Goal: Task Accomplishment & Management: Complete application form

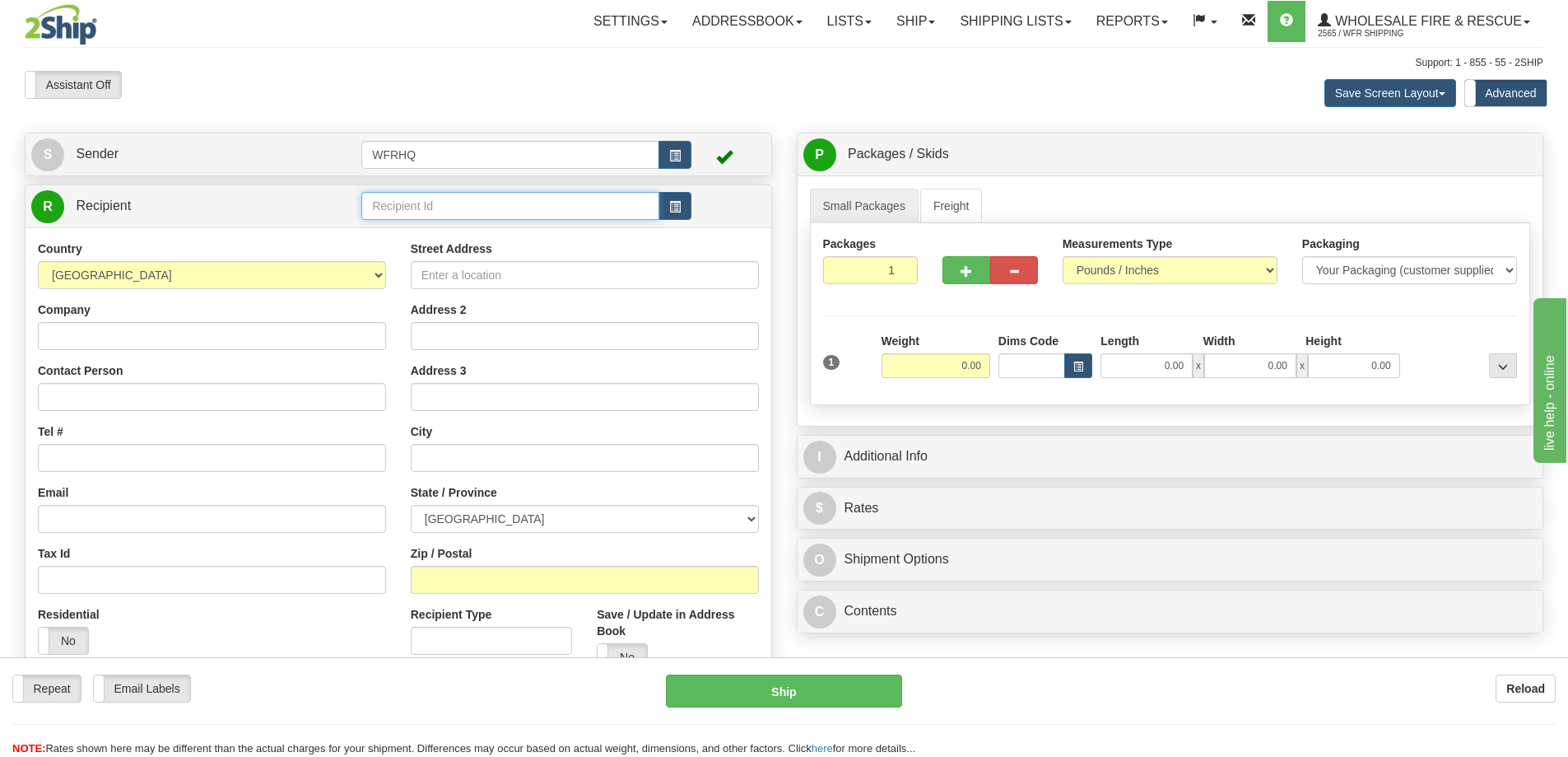
click at [412, 214] on input "text" at bounding box center [510, 206] width 298 height 28
click at [458, 201] on input "text" at bounding box center [510, 206] width 298 height 28
click at [458, 238] on div "LADY3406" at bounding box center [508, 231] width 283 height 18
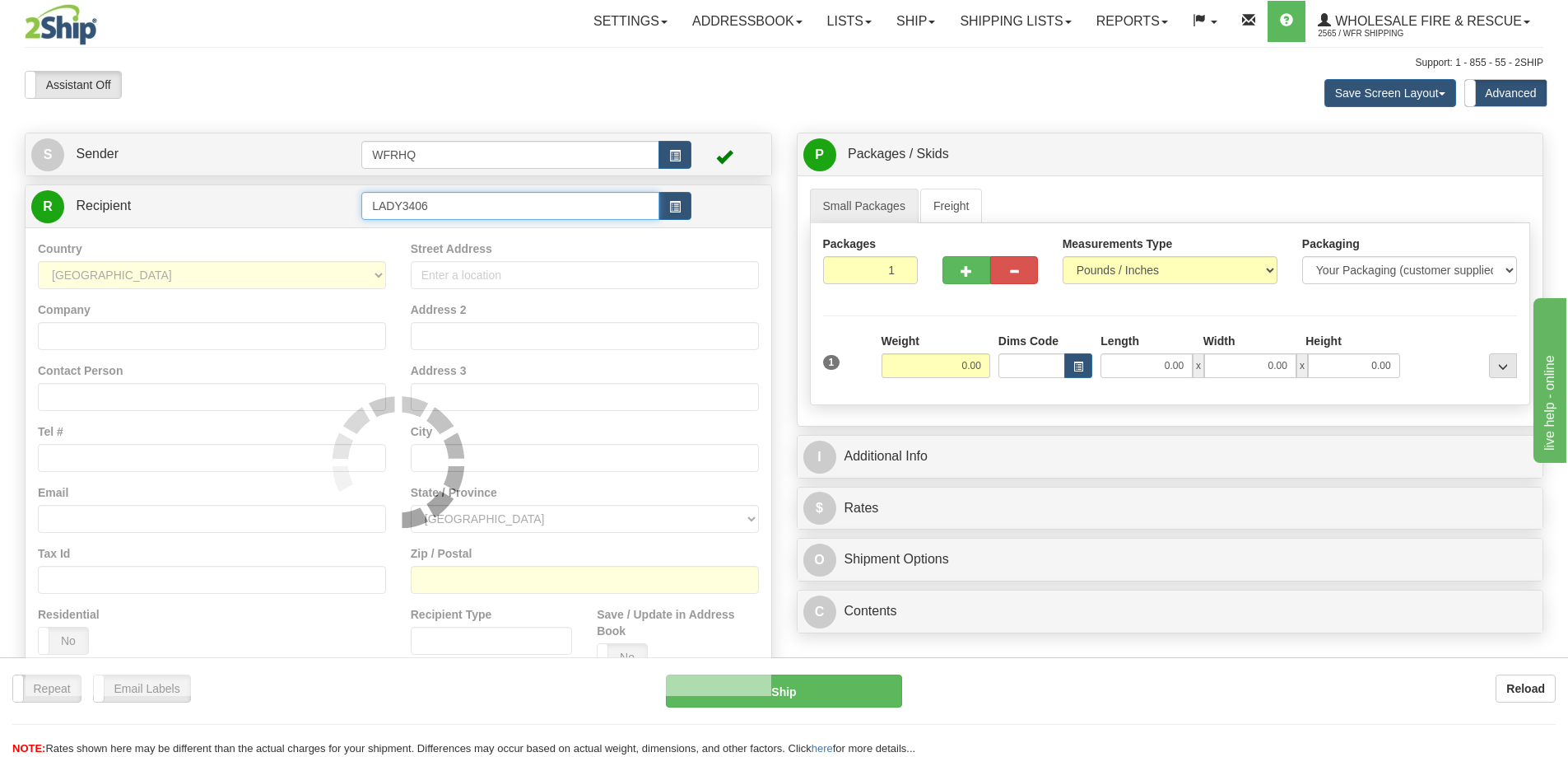
type input "LADY3406"
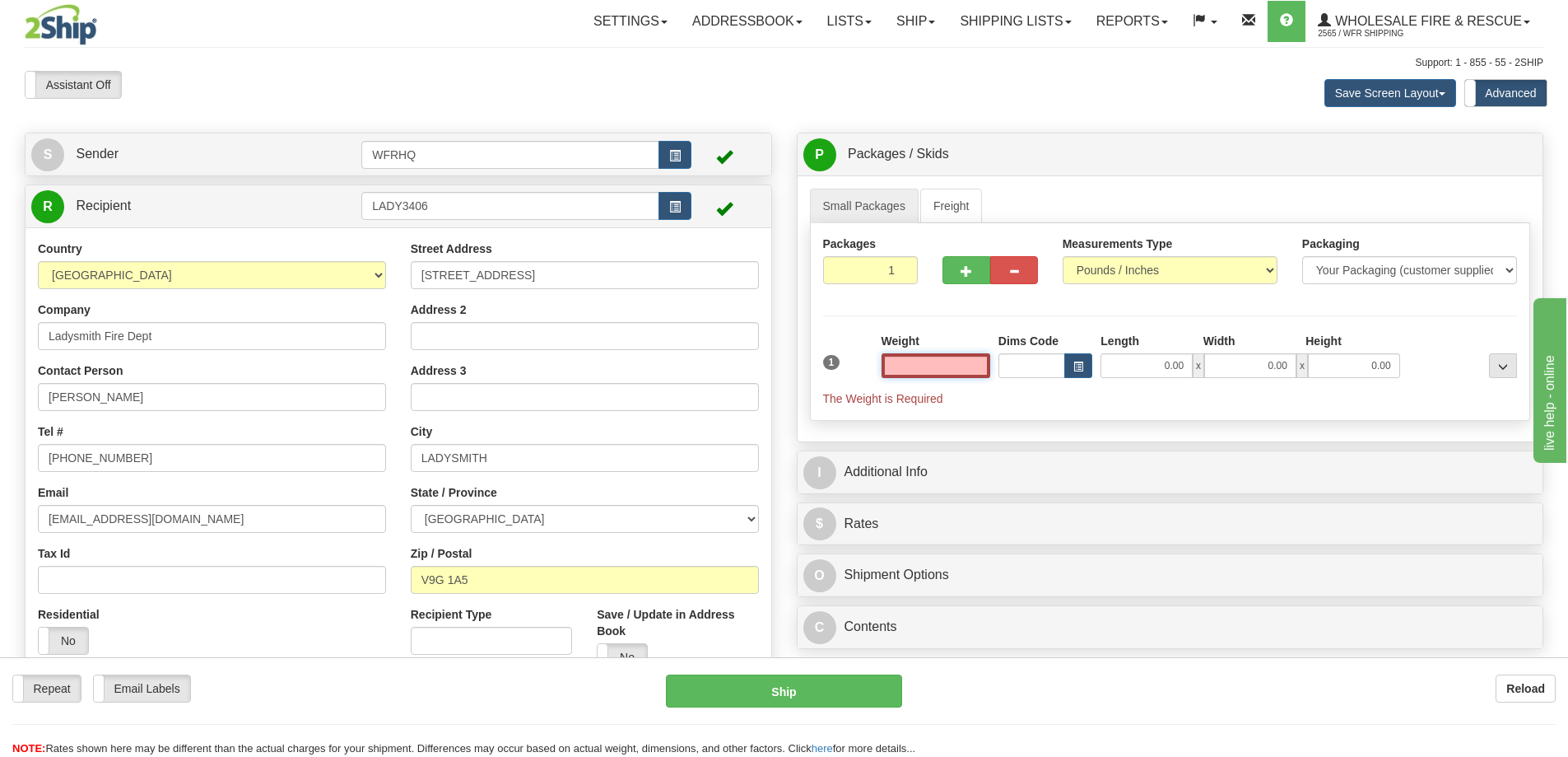
click at [908, 370] on input "text" at bounding box center [936, 365] width 109 height 24
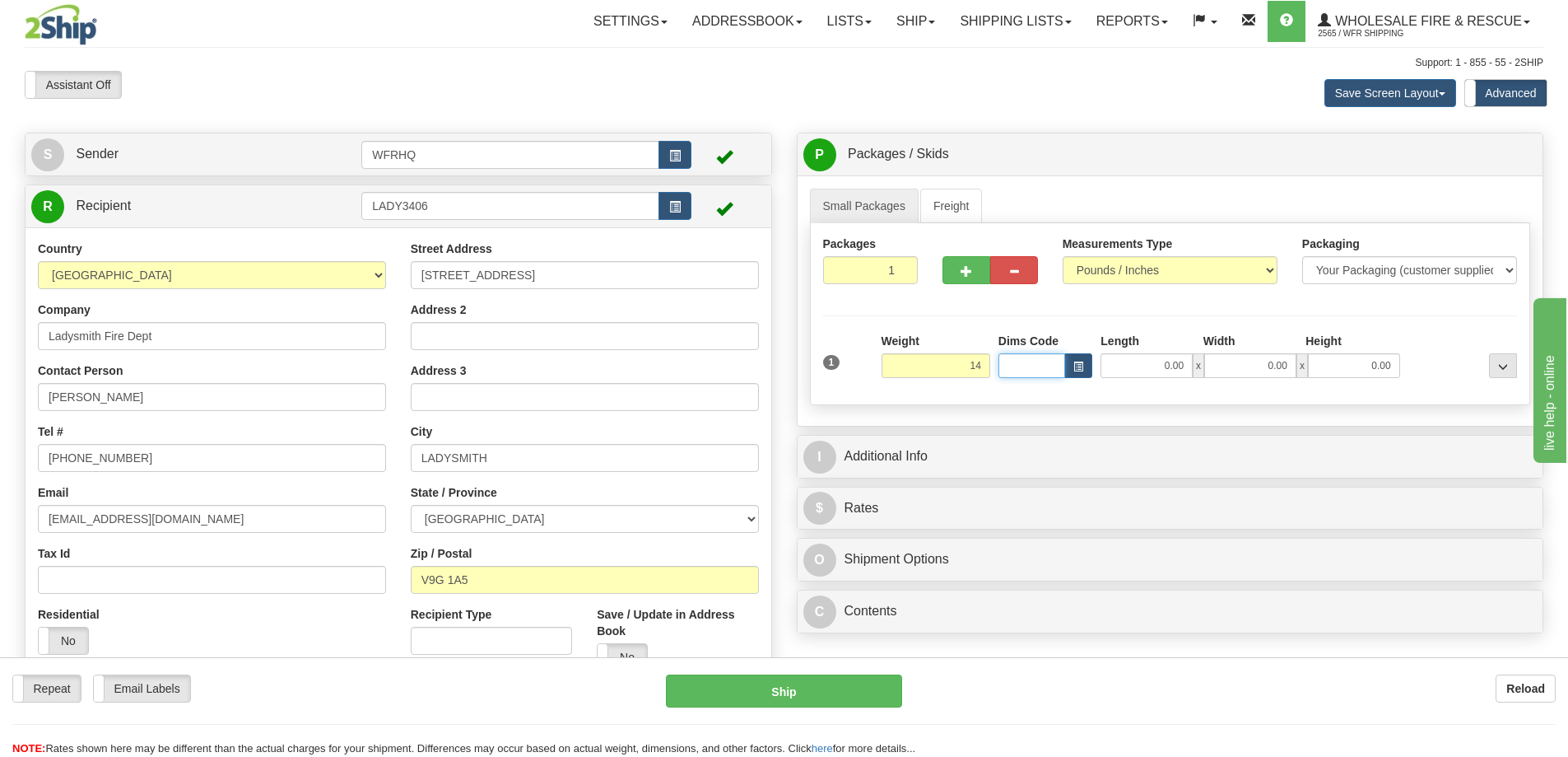
type input "14.00"
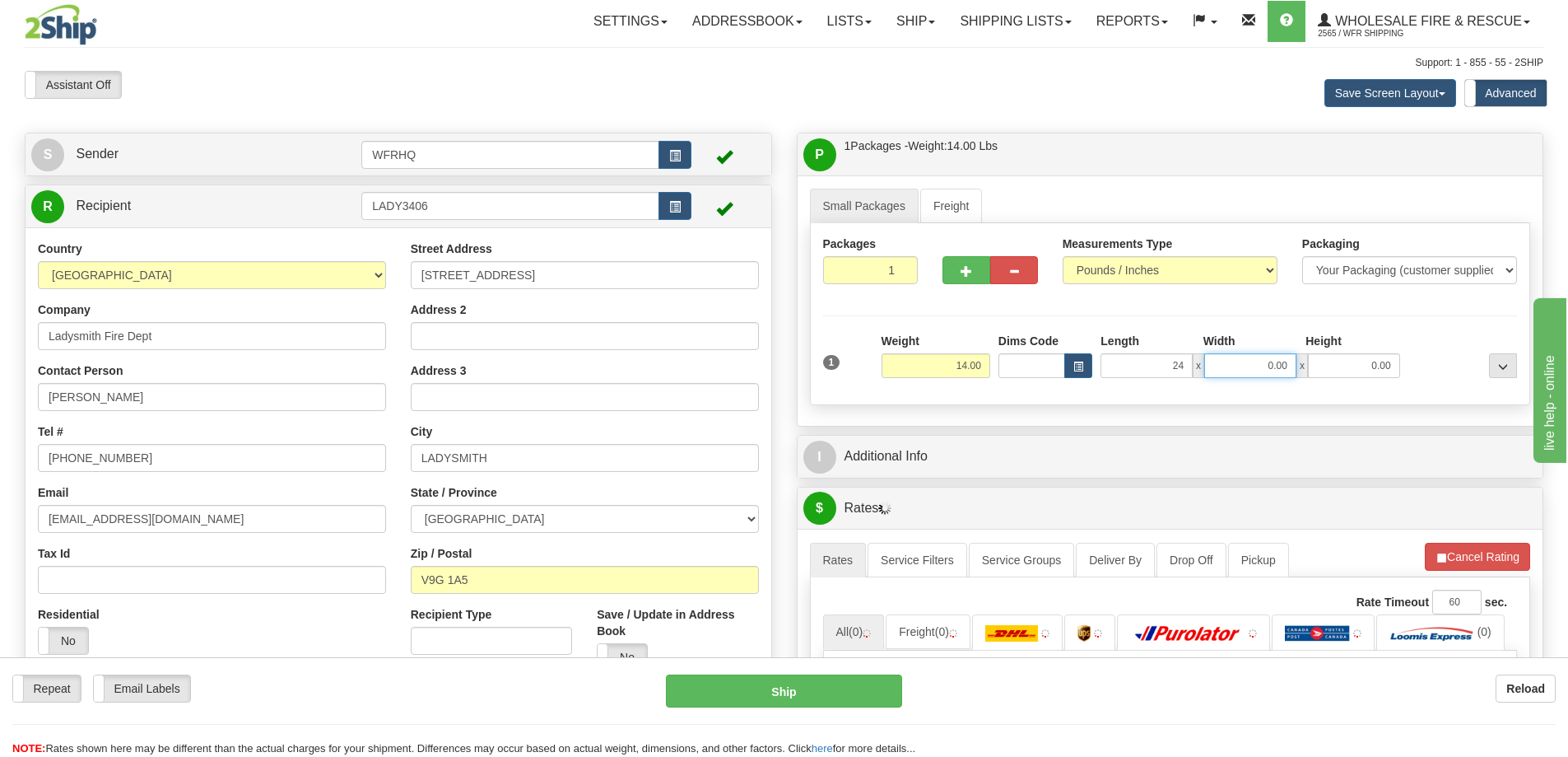
type input "24.00"
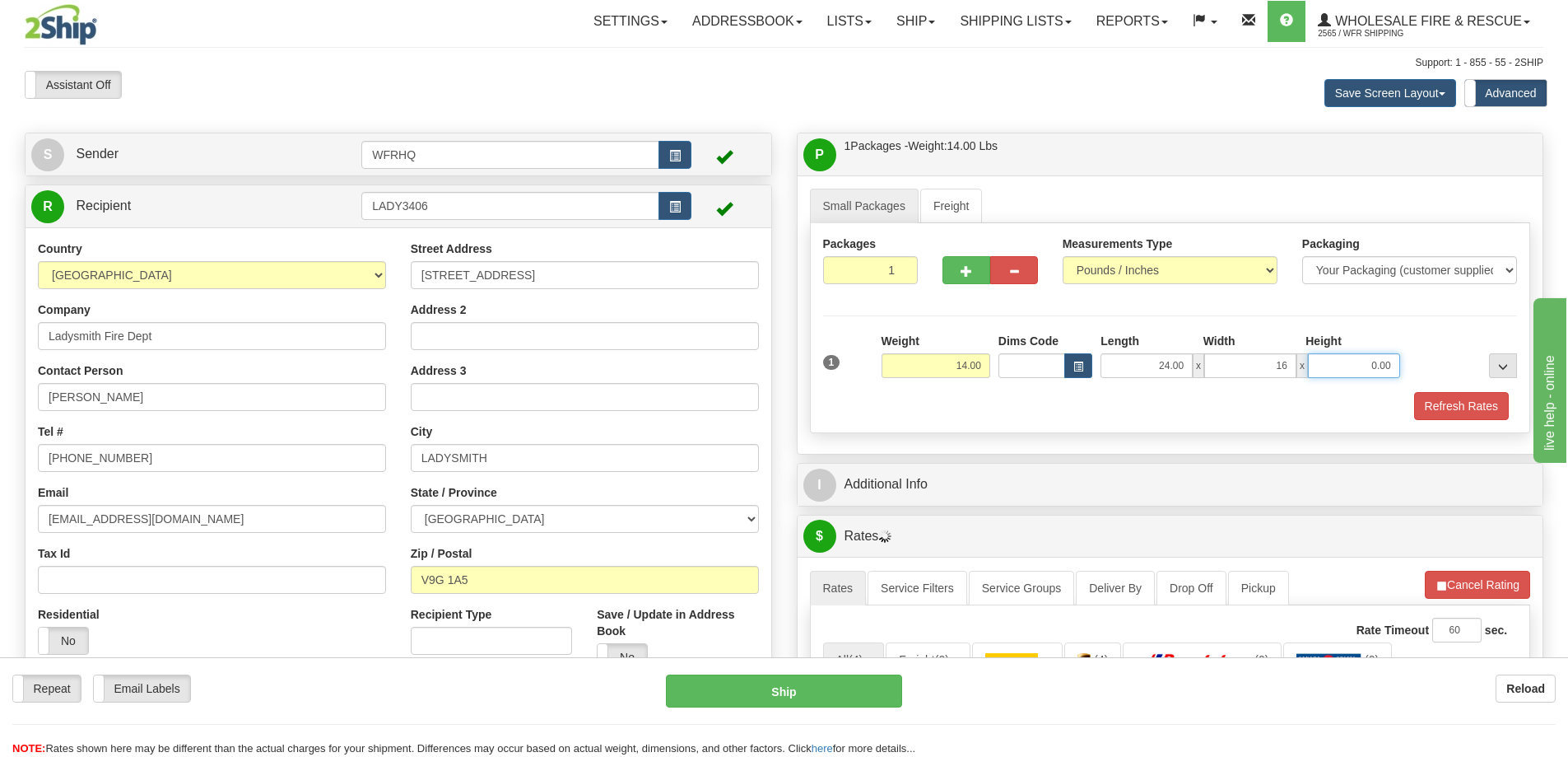
type input "16.00"
type input "12.00"
click at [976, 271] on button "button" at bounding box center [966, 270] width 48 height 28
radio input "true"
type input "2"
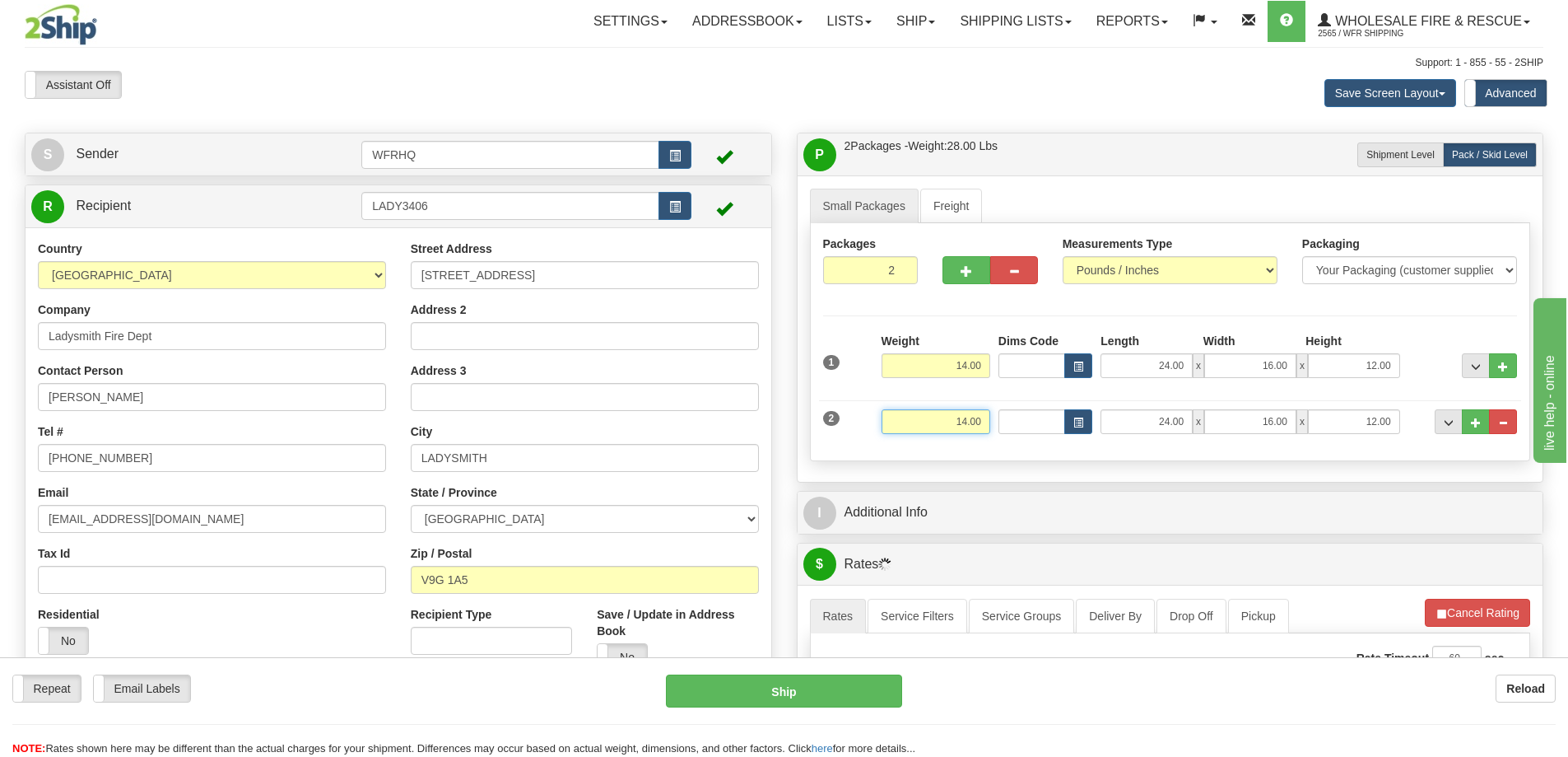
drag, startPoint x: 935, startPoint y: 416, endPoint x: 1128, endPoint y: 410, distance: 193.1
click at [1128, 410] on div "2 Weight 14.00 Dims Code Length Width Height" at bounding box center [1171, 419] width 703 height 55
type input "12.00"
type input "1"
type input "16.00"
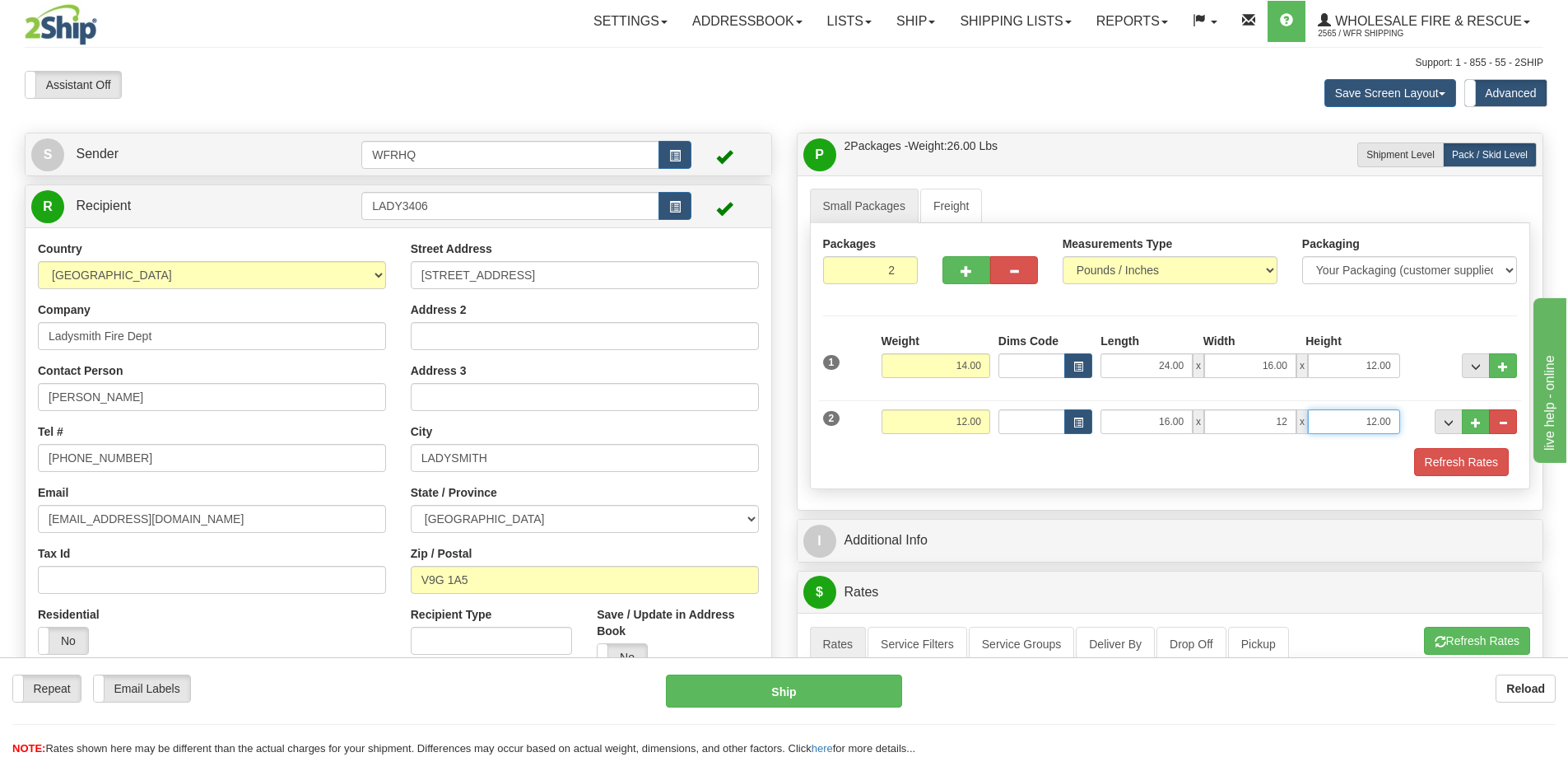
type input "12.00"
click at [968, 273] on span "button" at bounding box center [966, 271] width 12 height 11
type input "3"
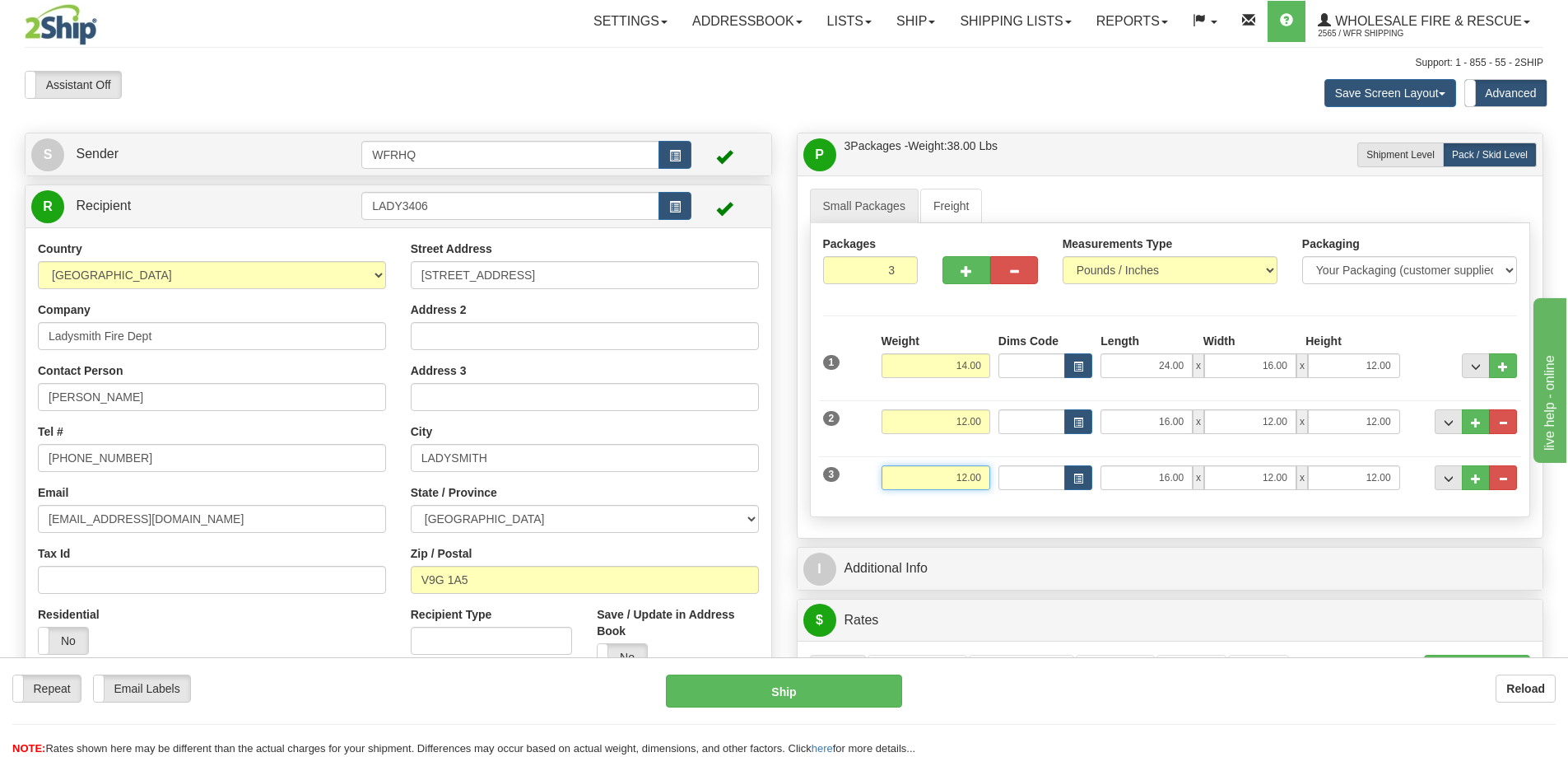
drag, startPoint x: 938, startPoint y: 479, endPoint x: 1100, endPoint y: 476, distance: 162.0
click at [1100, 476] on div "3 Weight 12.00 Dims Code Length Width Height" at bounding box center [1171, 475] width 703 height 55
type input "25.00"
type input "2"
type input "74.00"
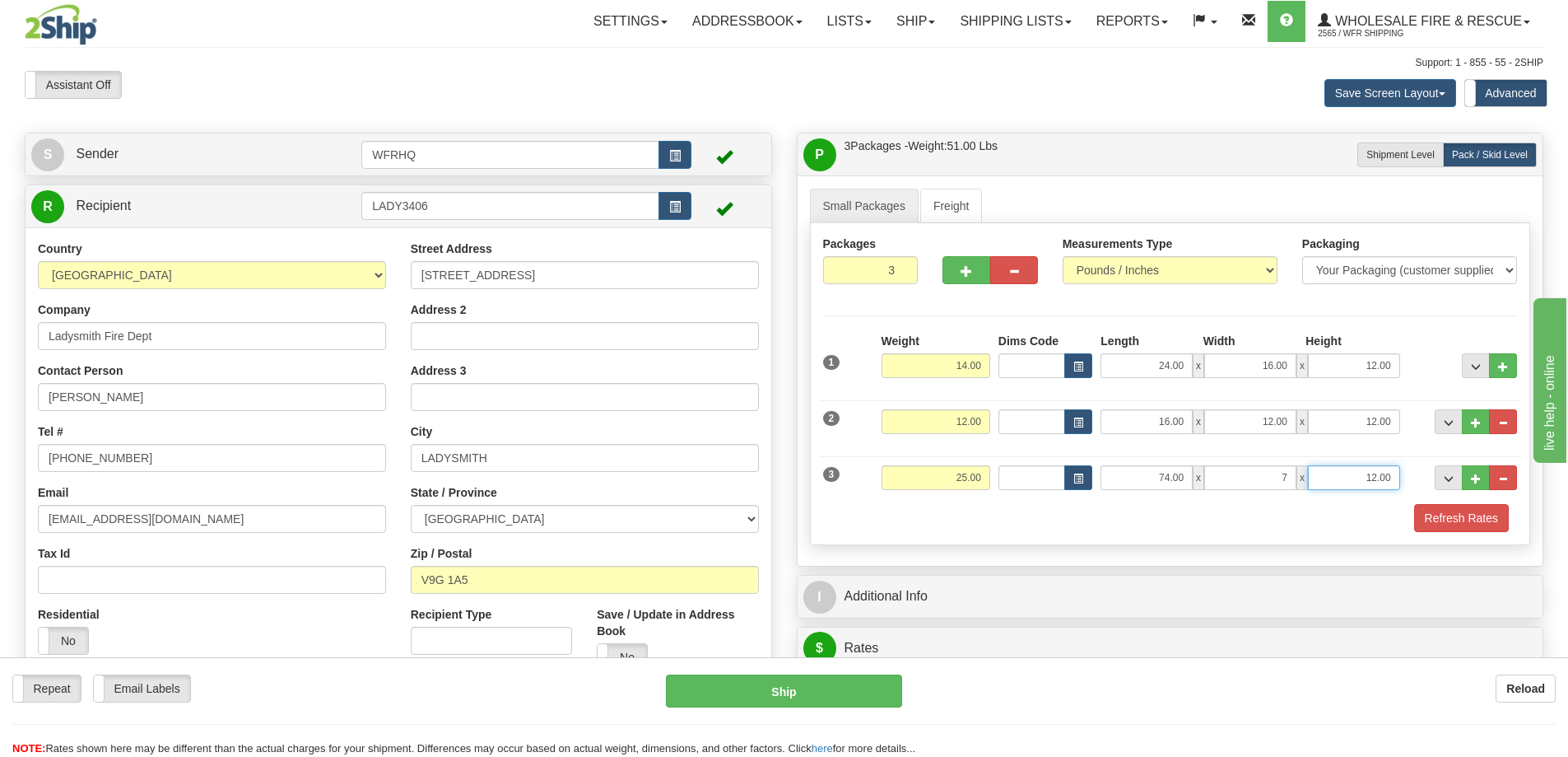
type input "7.00"
click at [1091, 508] on div "Refresh Rates" at bounding box center [1171, 518] width 703 height 28
click at [1455, 521] on button "Refresh Rates" at bounding box center [1462, 518] width 94 height 28
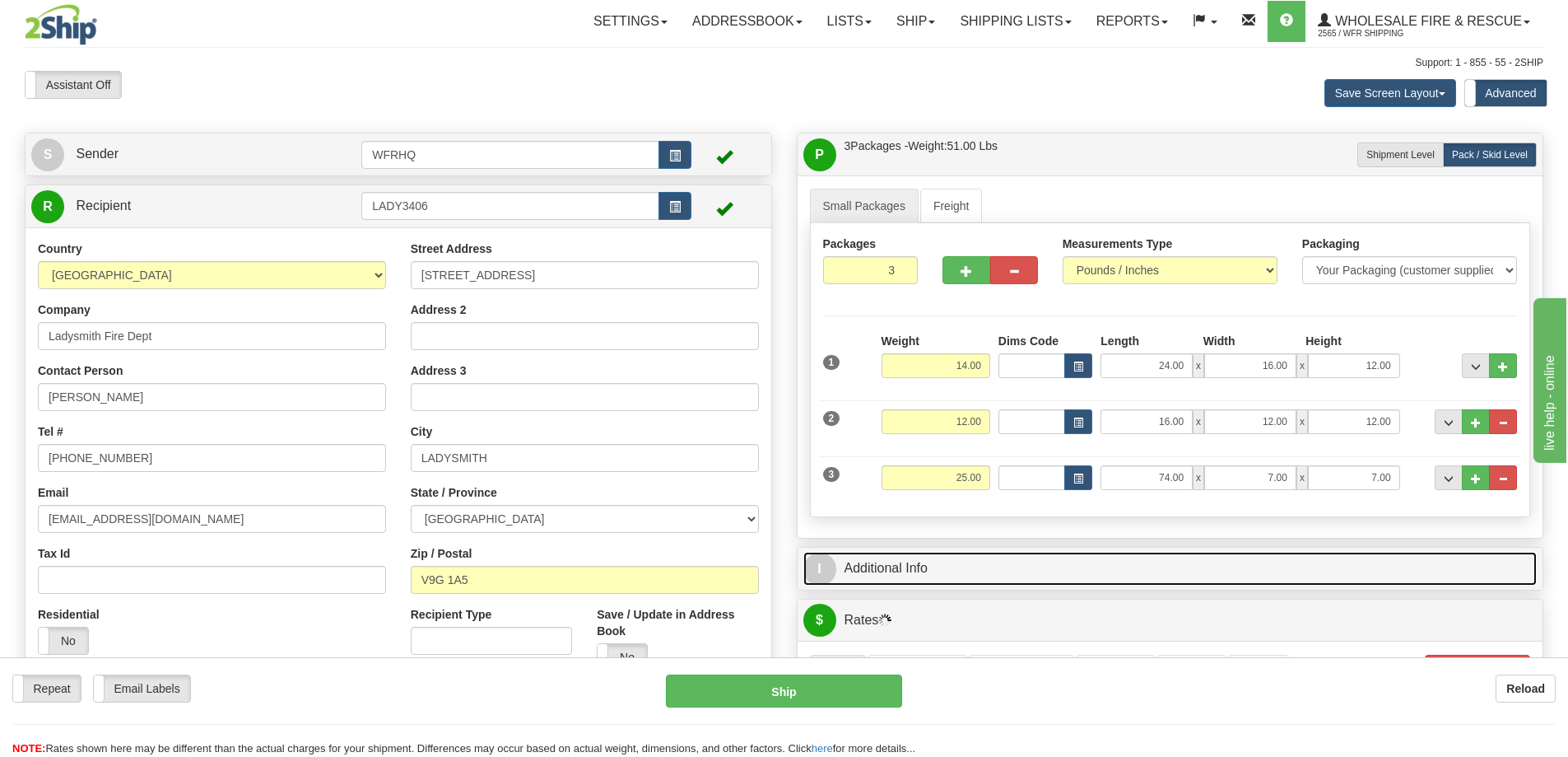
click at [1247, 570] on link "I Additional Info" at bounding box center [1171, 568] width 734 height 34
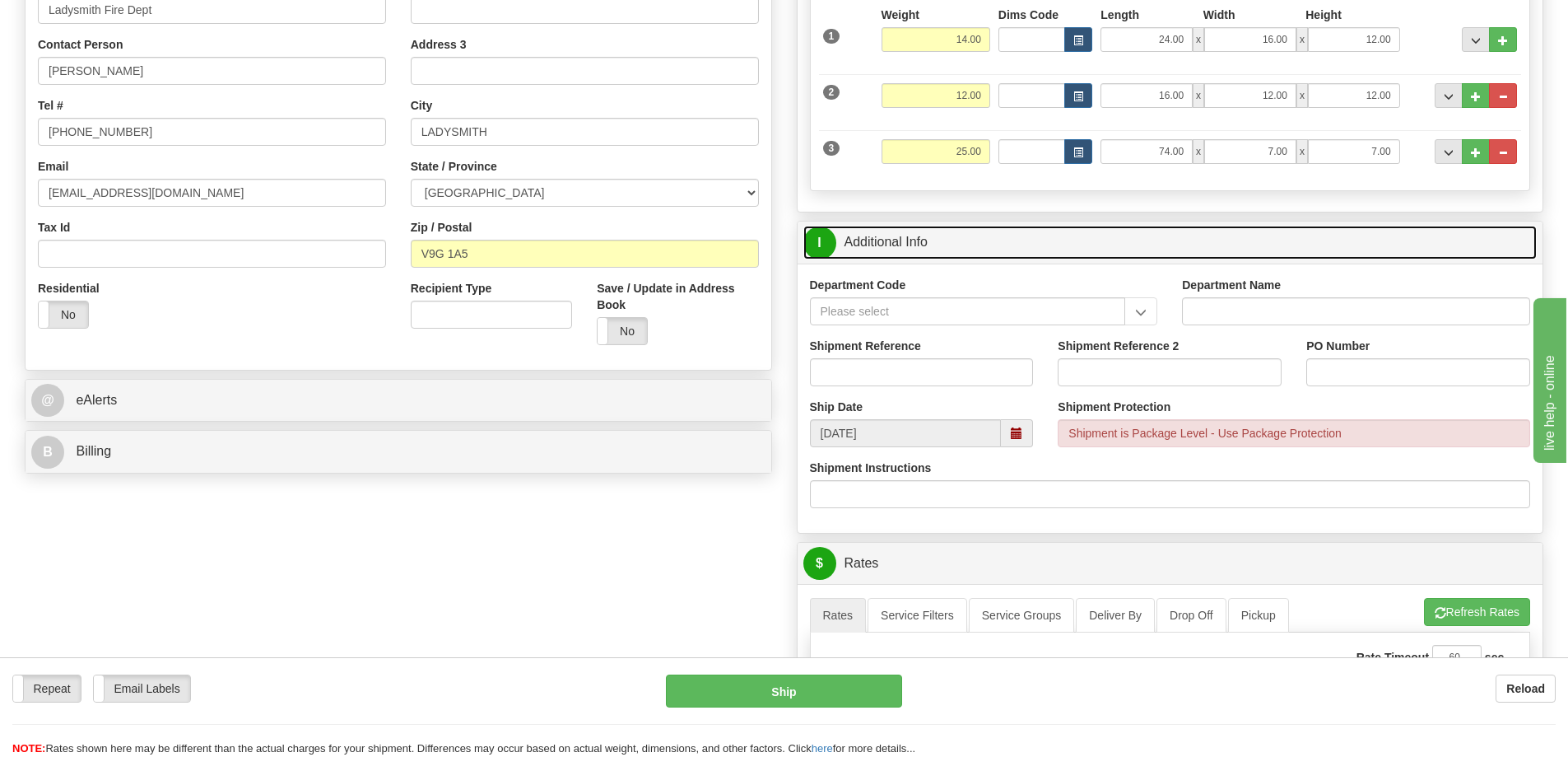
scroll to position [329, 0]
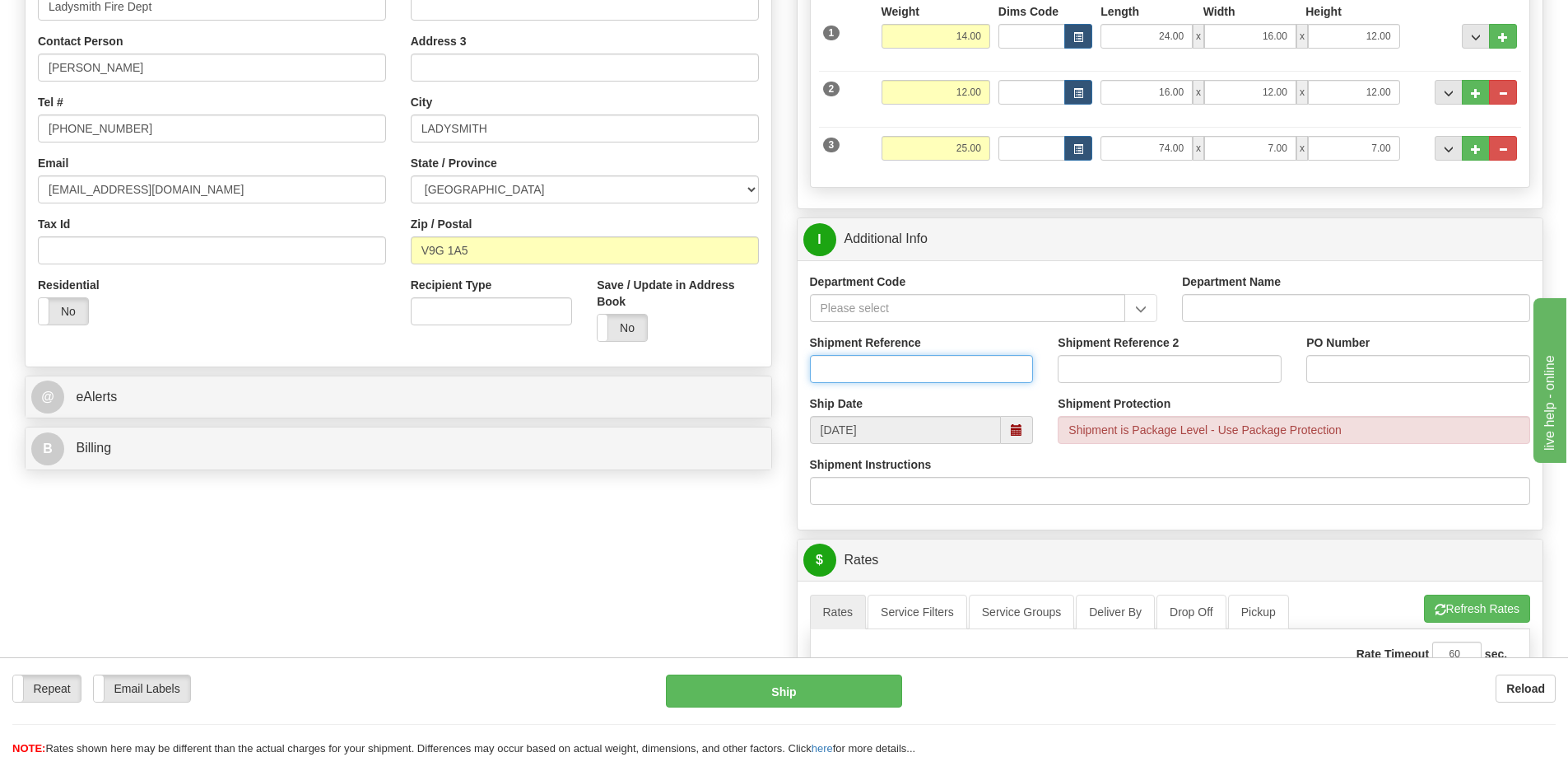
click at [894, 376] on input "Shipment Reference" at bounding box center [922, 369] width 224 height 28
type input "S47230-31240"
type input "Fire Dept"
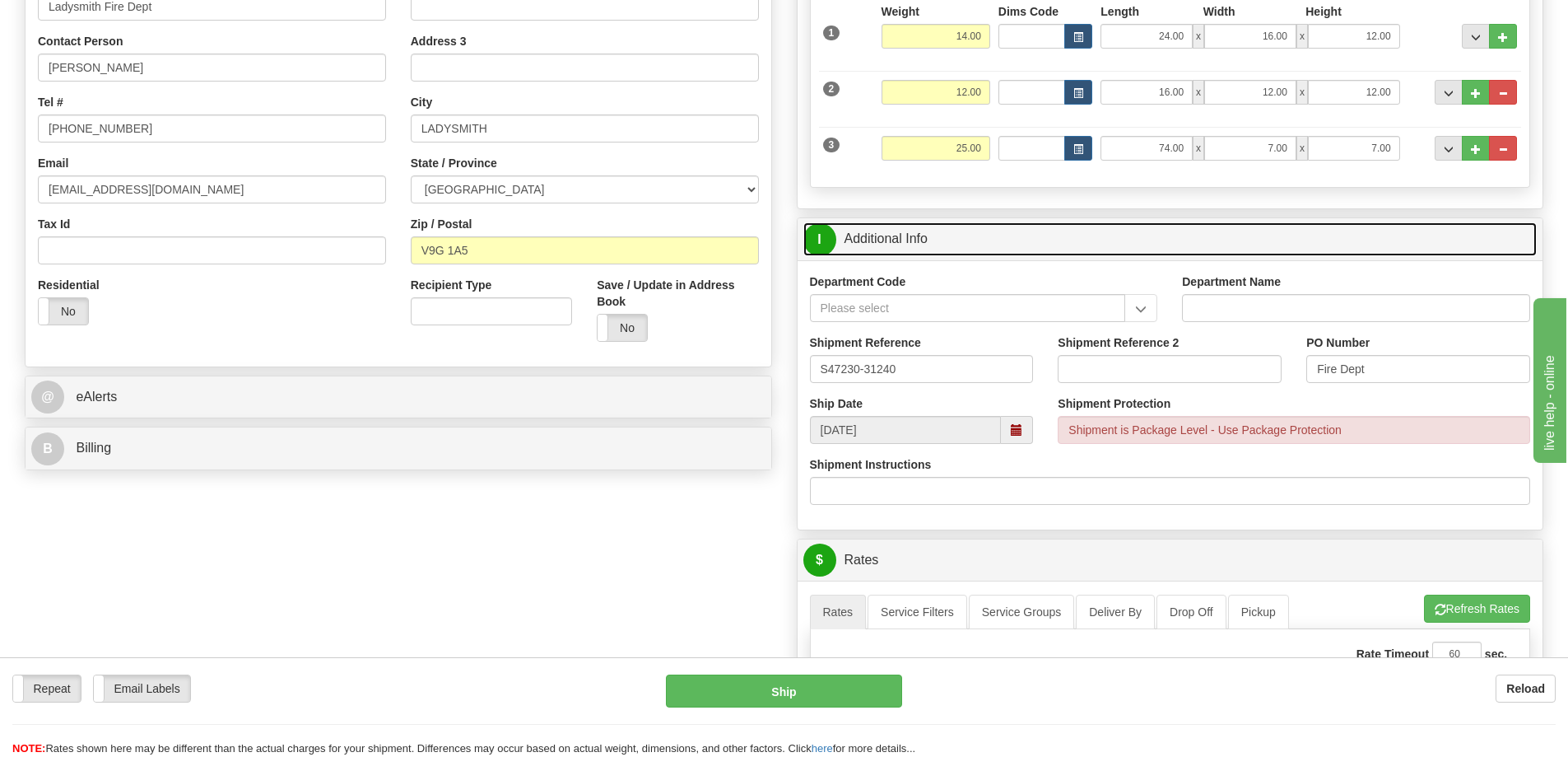
click at [976, 238] on link "I Additional Info" at bounding box center [1171, 238] width 734 height 34
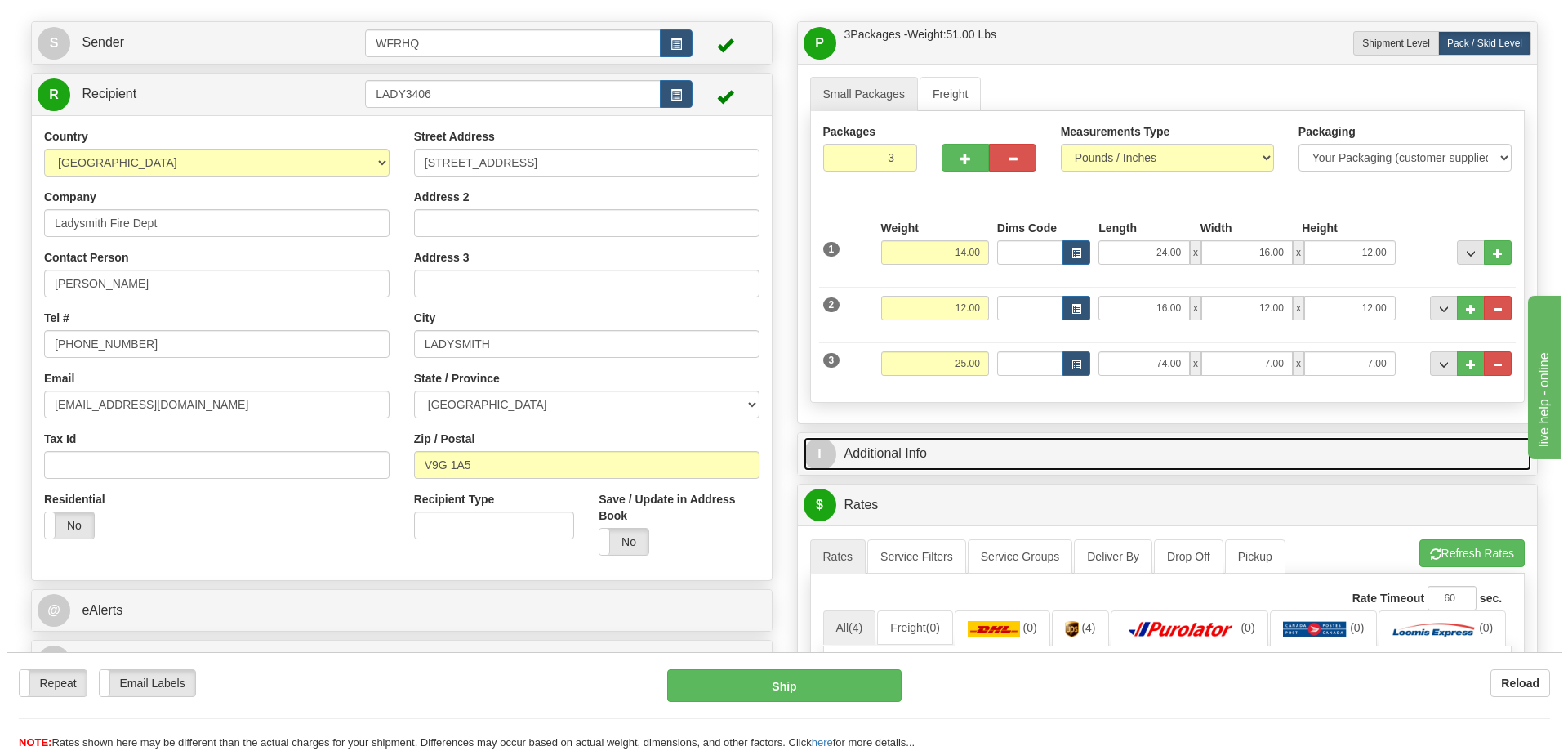
scroll to position [82, 0]
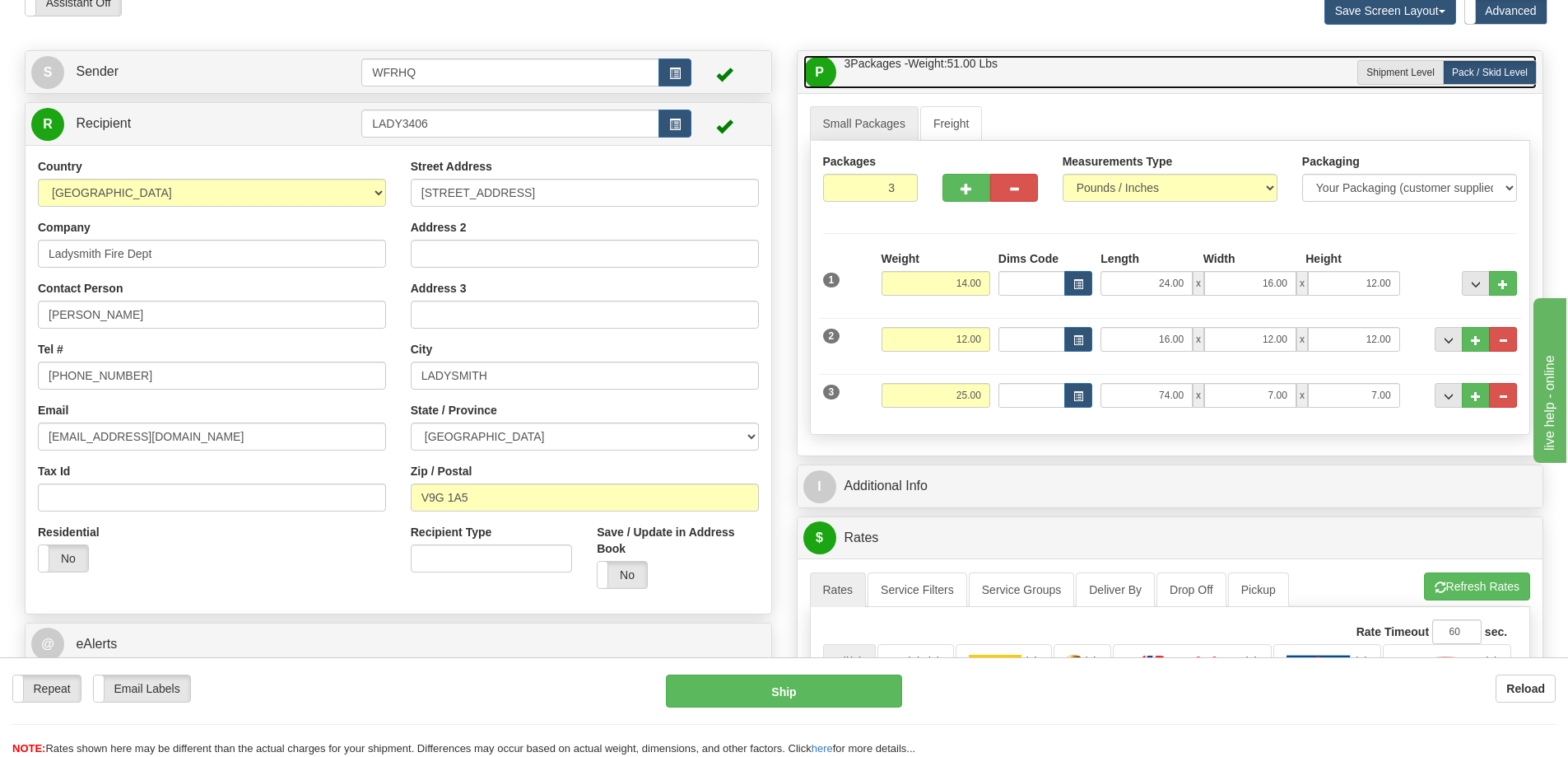
click at [1053, 68] on link "P Packages / Skids 3 Packages - Weight: 51.00 Lbs 1 Skids - Weight: 0.00 Lbs" at bounding box center [1171, 72] width 734 height 34
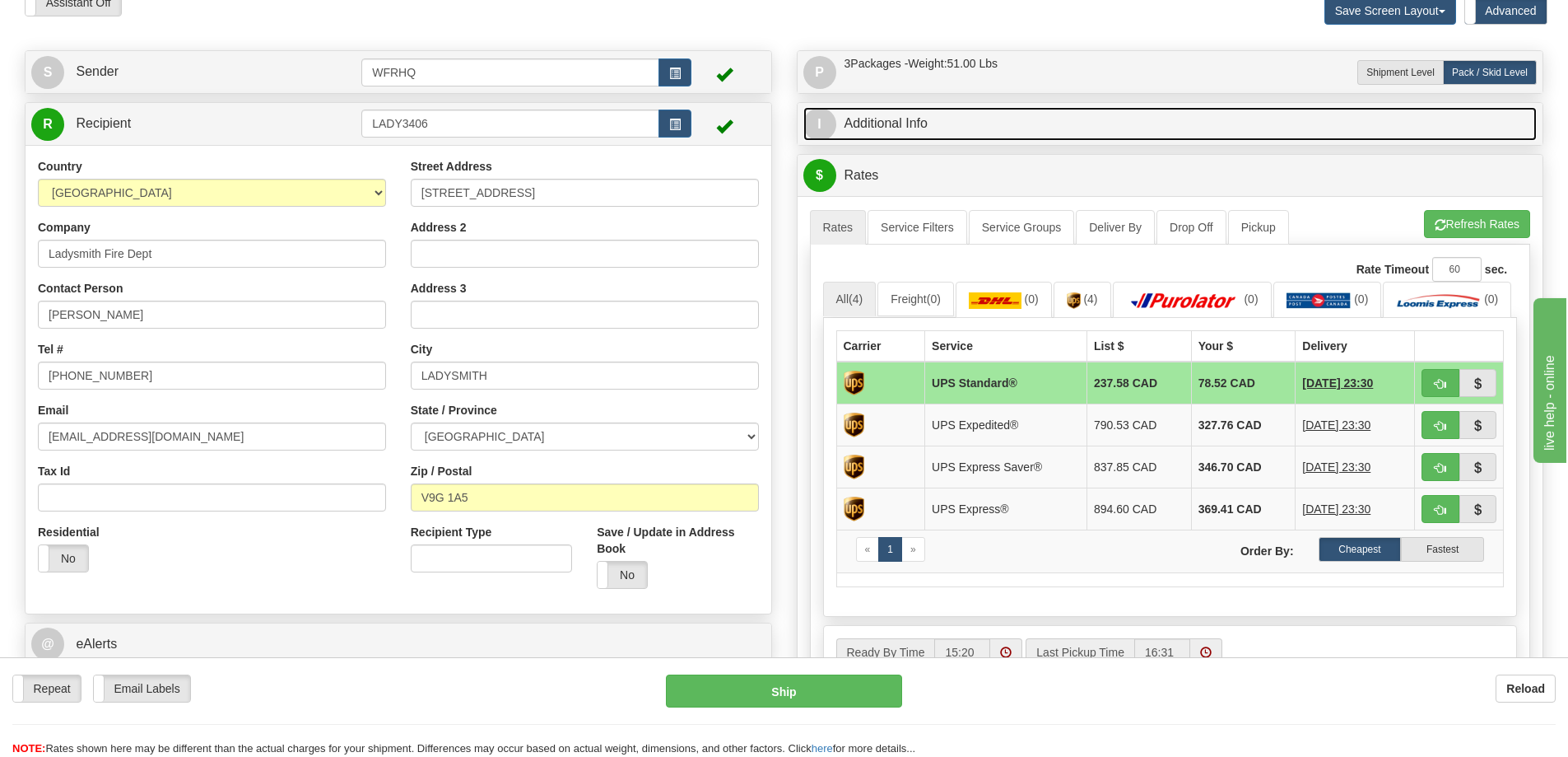
click at [926, 124] on link "I Additional Info" at bounding box center [1171, 123] width 734 height 34
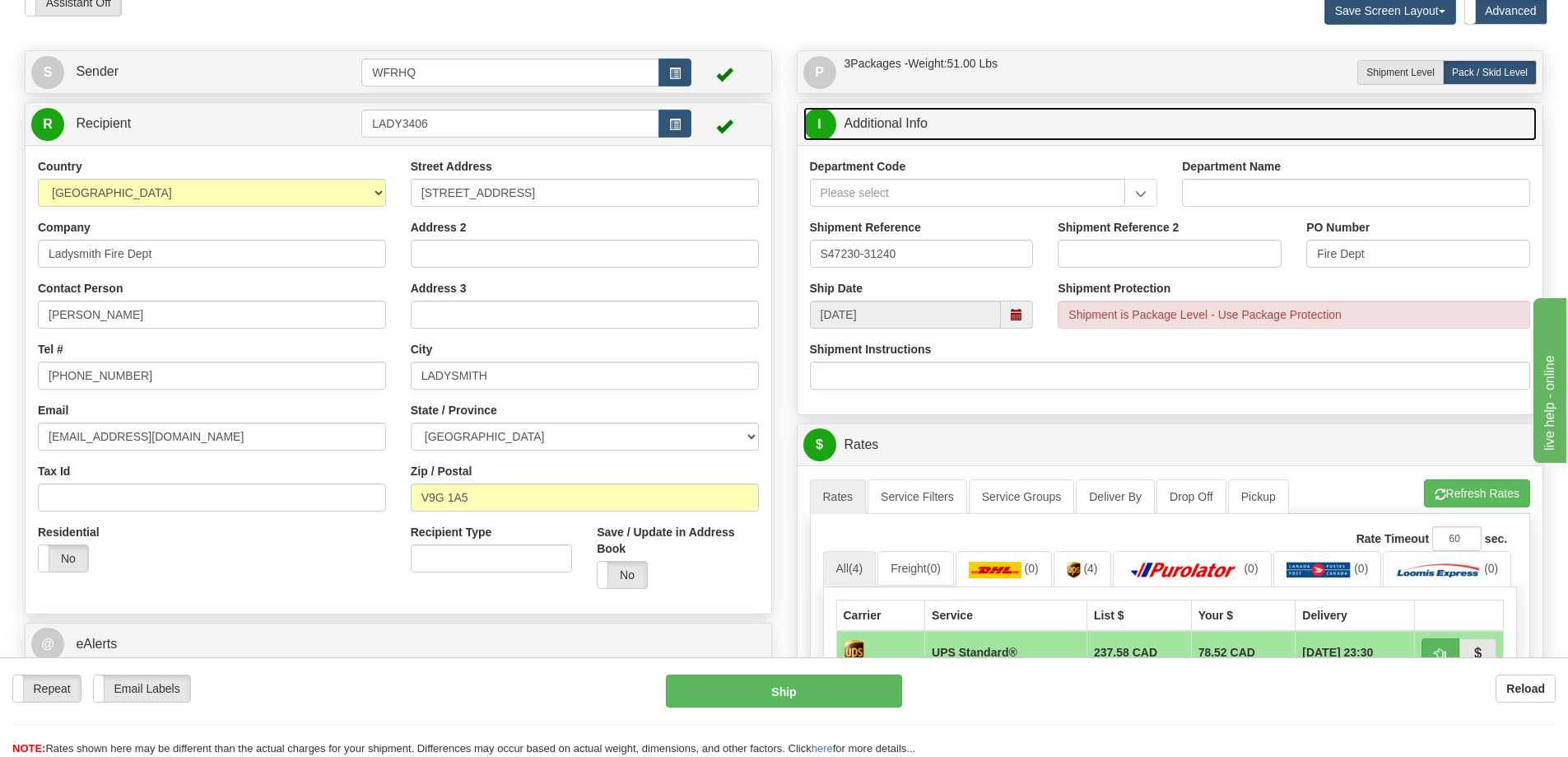
click at [1020, 314] on span at bounding box center [1016, 315] width 12 height 12
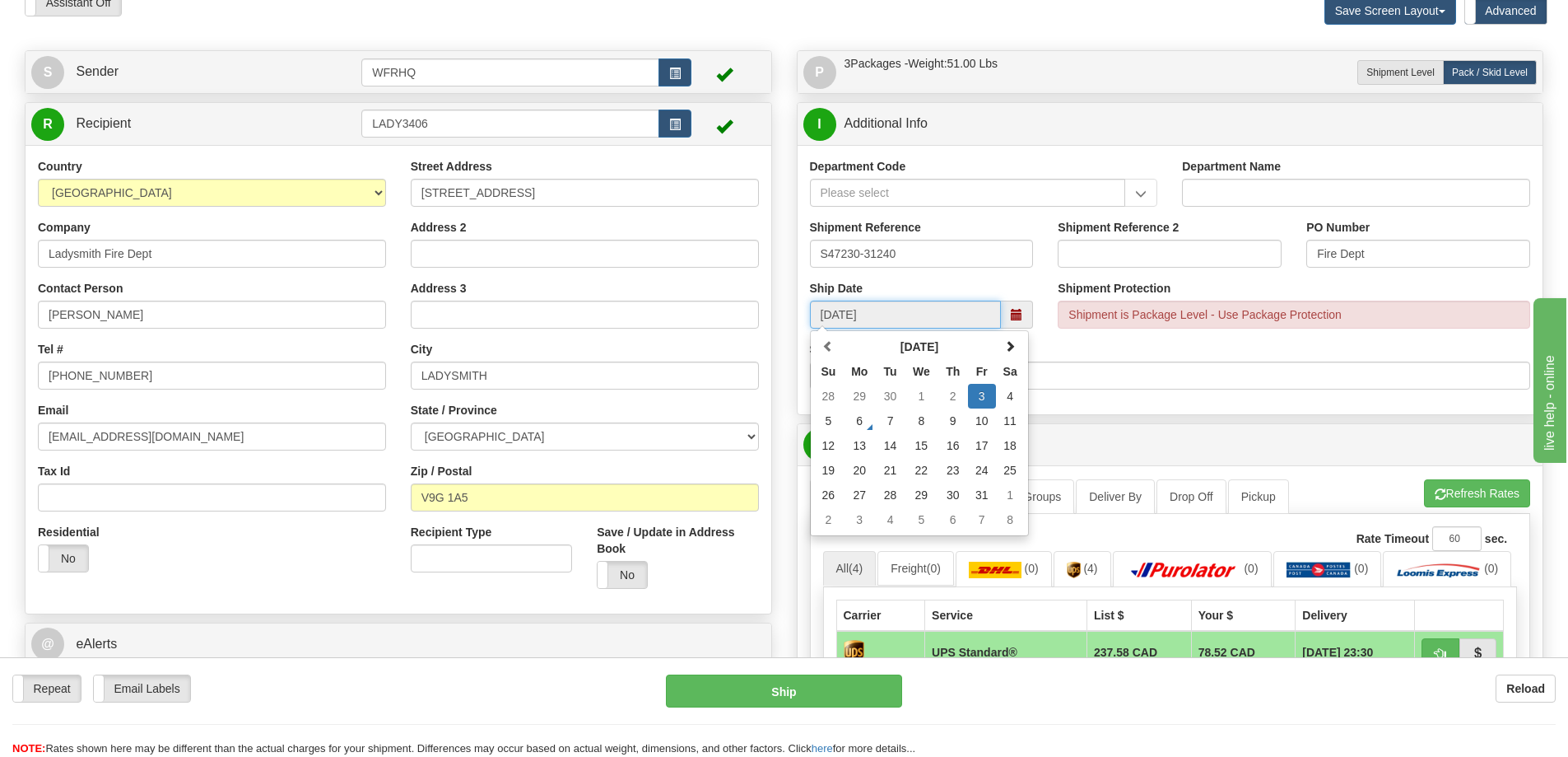
click at [864, 422] on td "6" at bounding box center [859, 421] width 33 height 24
type input "[DATE]"
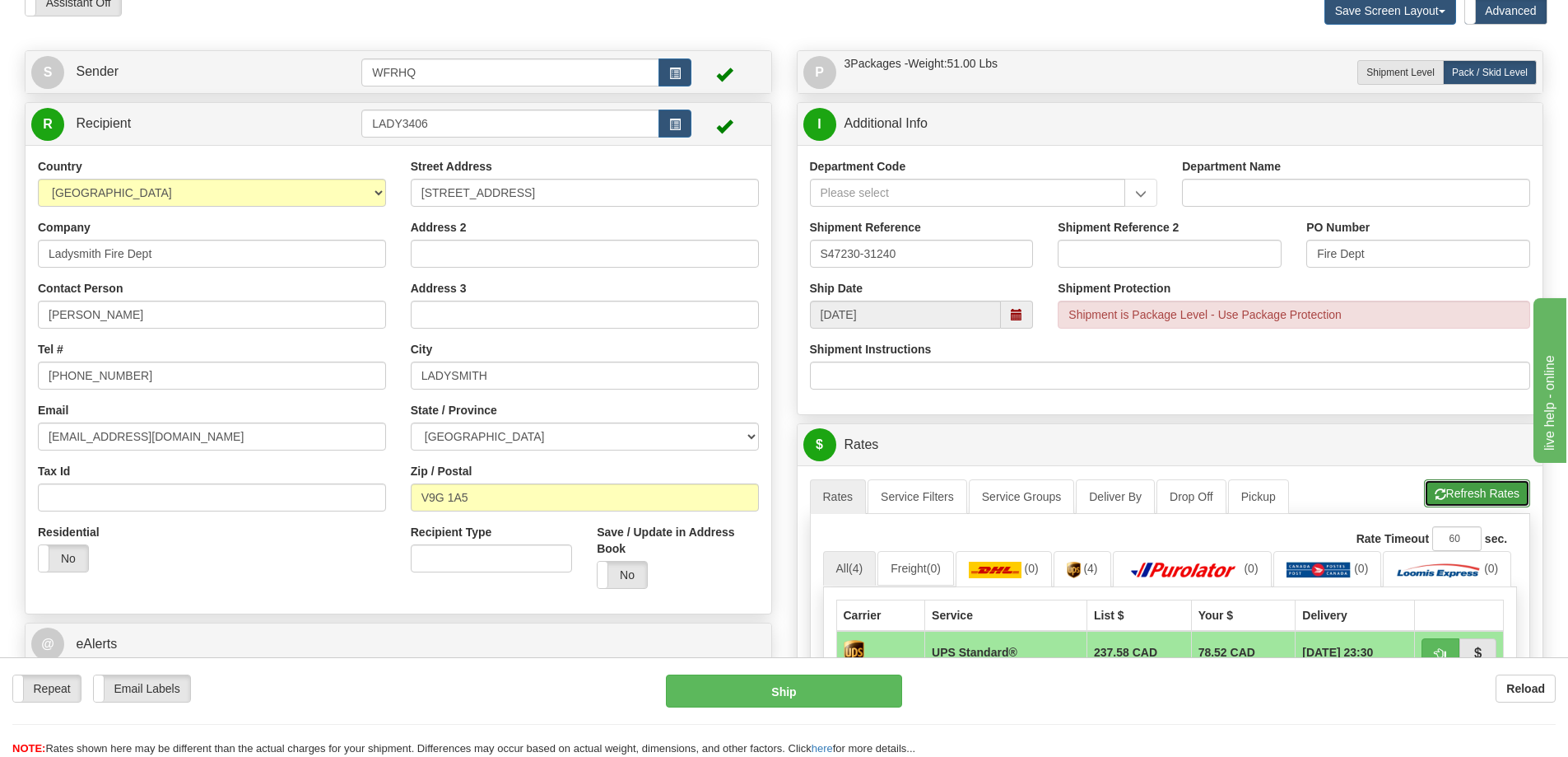
click at [1458, 496] on button "Refresh Rates" at bounding box center [1476, 493] width 106 height 28
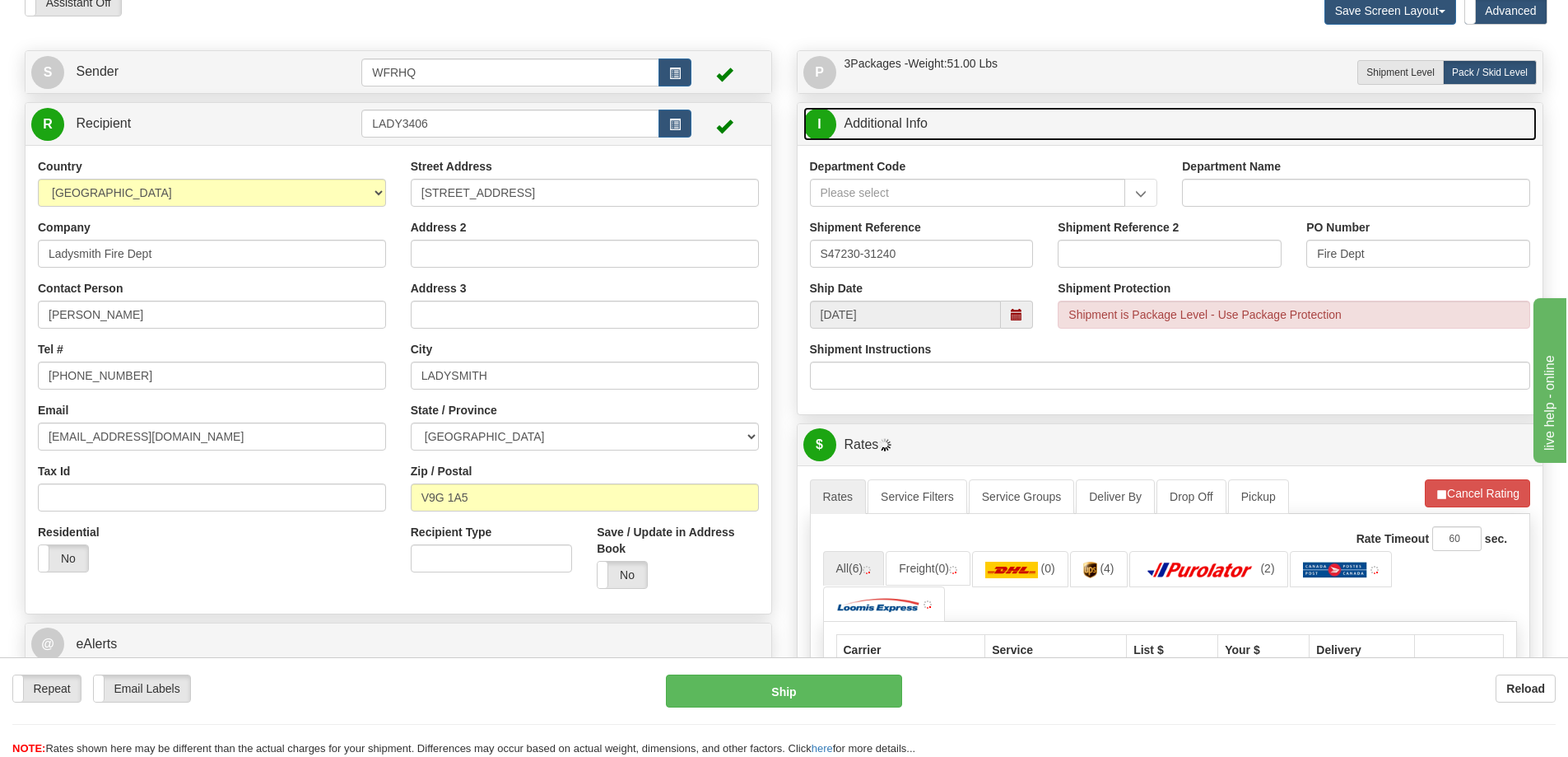
click at [1038, 119] on link "I Additional Info" at bounding box center [1171, 123] width 734 height 34
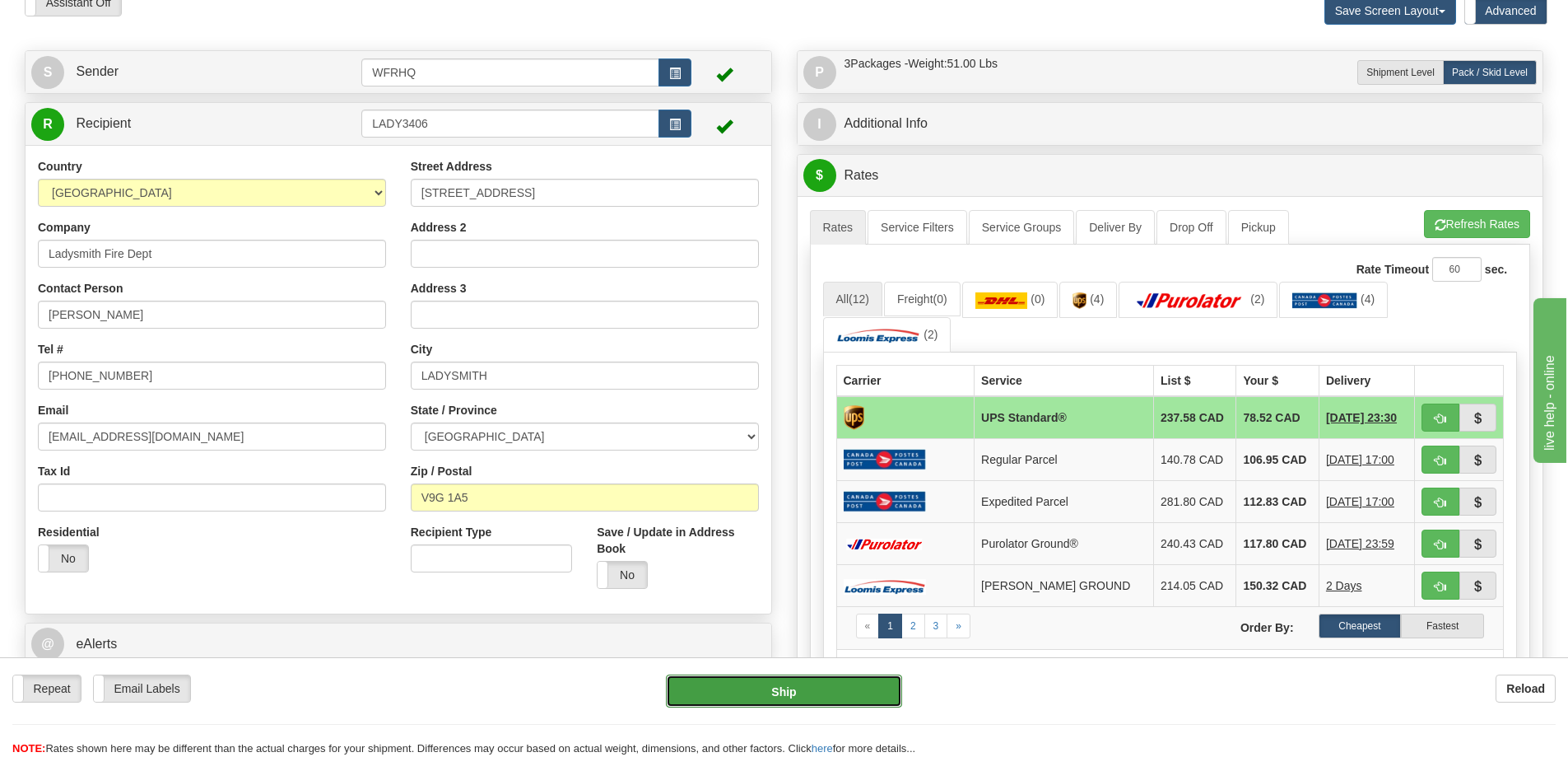
click at [789, 696] on button "Ship" at bounding box center [784, 691] width 237 height 33
type input "11"
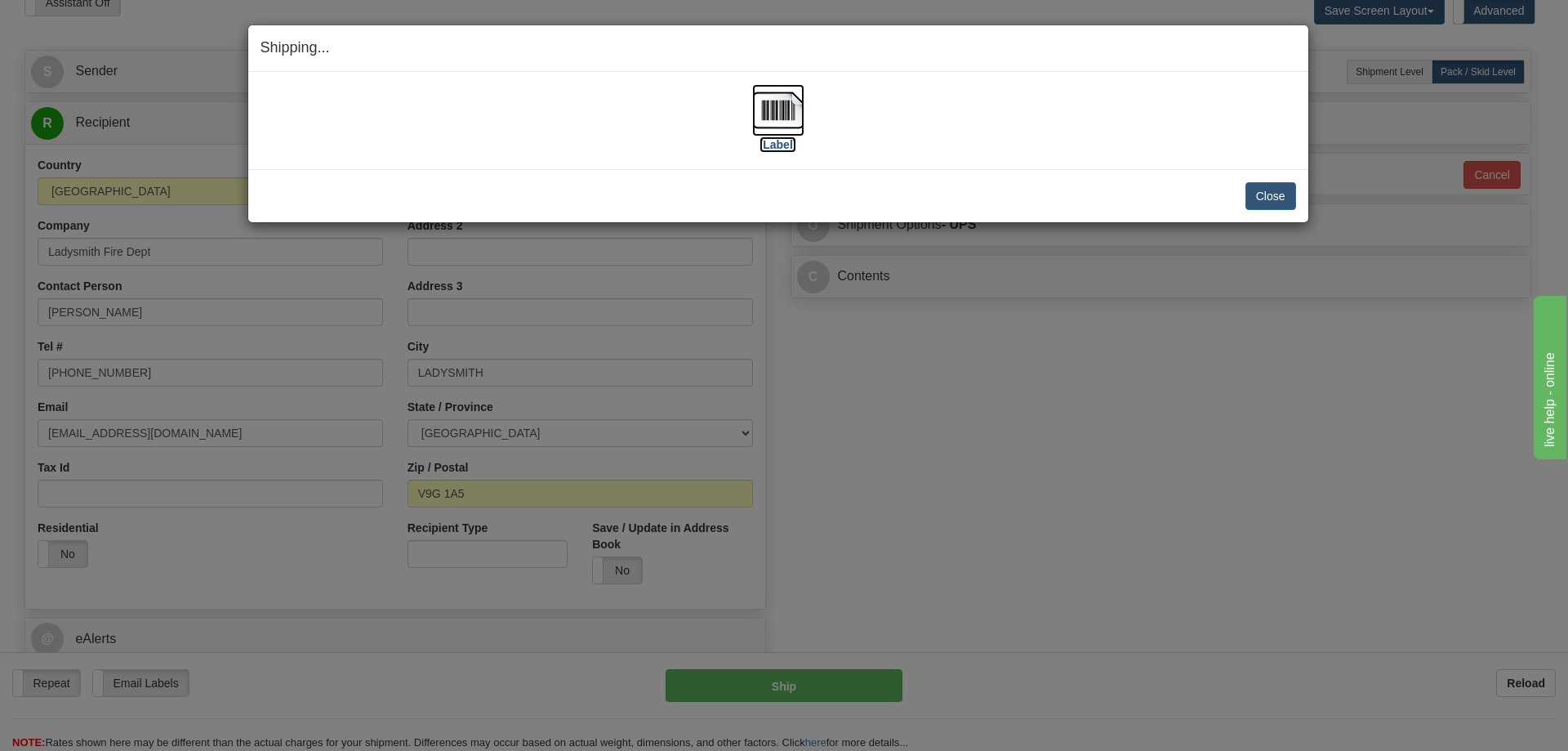
click at [774, 113] on img at bounding box center [779, 111] width 52 height 52
